Goal: Information Seeking & Learning: Learn about a topic

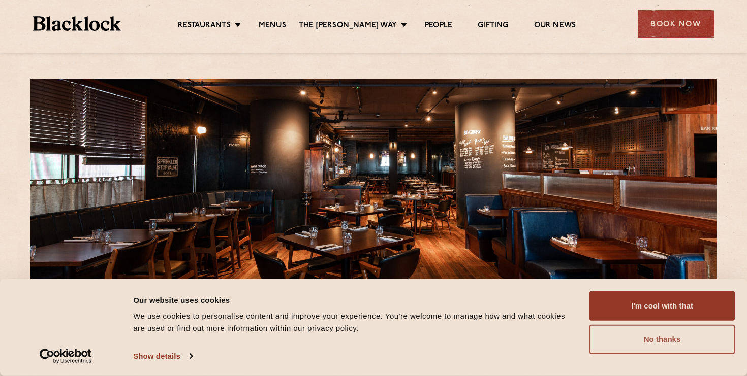
click at [606, 339] on button "No thanks" at bounding box center [661, 339] width 145 height 29
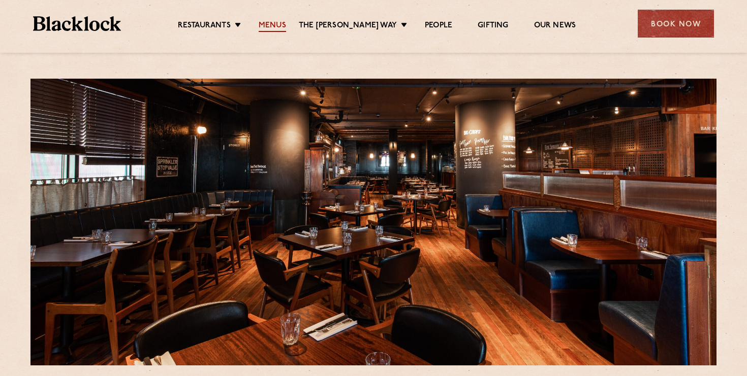
click at [278, 28] on link "Menus" at bounding box center [272, 26] width 27 height 11
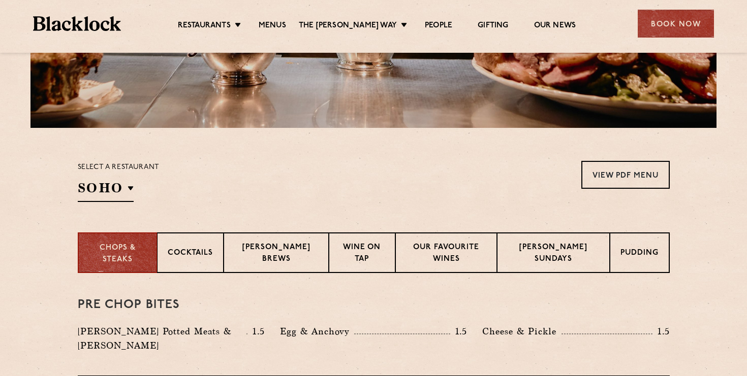
scroll to position [238, 0]
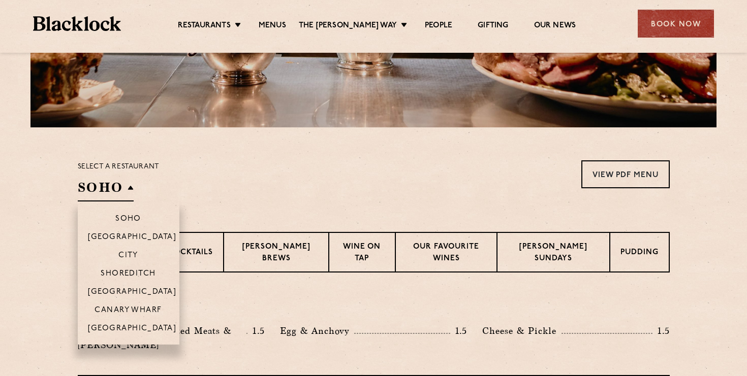
click at [121, 186] on h2 "SOHO" at bounding box center [106, 190] width 56 height 23
click at [138, 308] on p "Canary Wharf" at bounding box center [127, 311] width 67 height 10
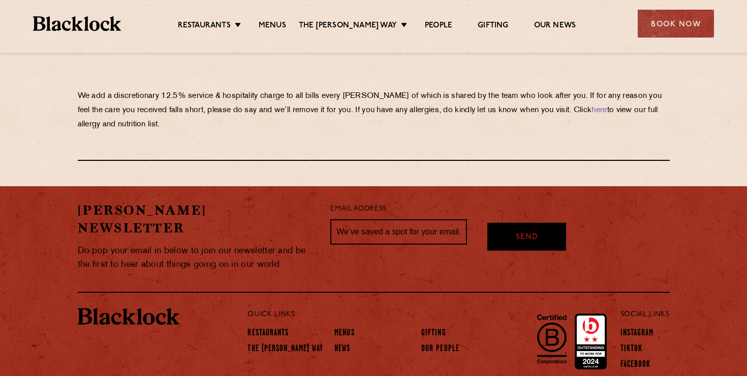
scroll to position [1836, 0]
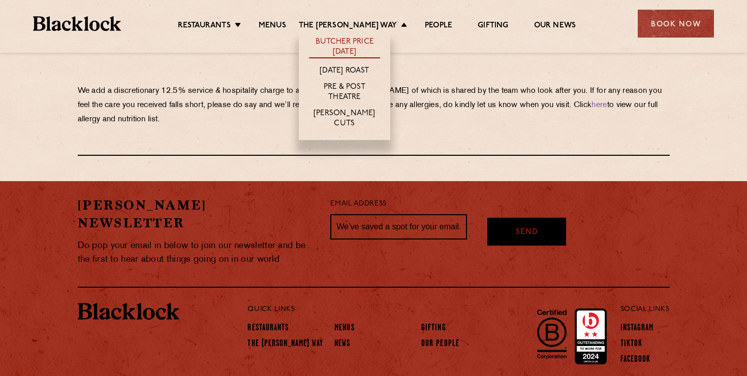
click at [356, 42] on link "Butcher Price [DATE]" at bounding box center [344, 47] width 71 height 21
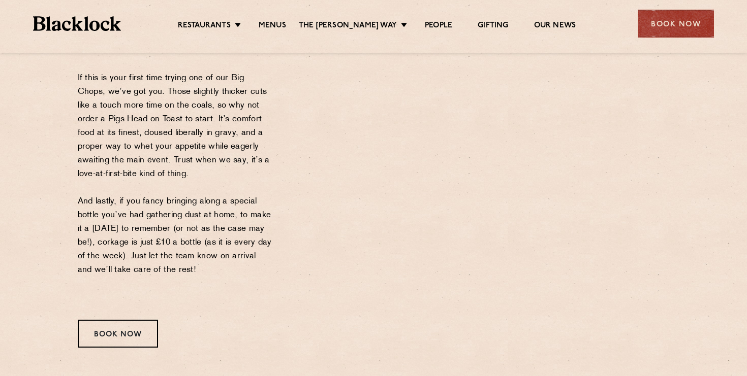
scroll to position [1137, 0]
